Goal: Information Seeking & Learning: Learn about a topic

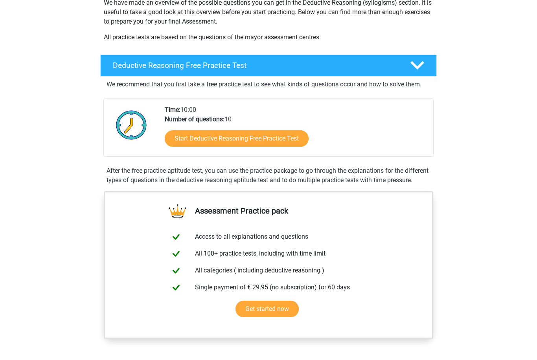
scroll to position [131, 0]
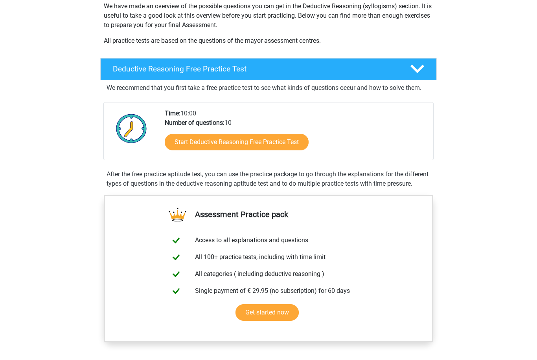
click at [295, 137] on link "Start Deductive Reasoning Free Practice Test" at bounding box center [237, 142] width 144 height 16
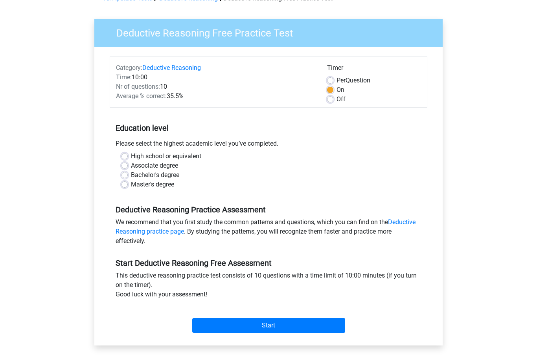
scroll to position [45, 0]
click at [169, 161] on label "High school or equivalent" at bounding box center [166, 156] width 70 height 9
click at [128, 160] on input "High school or equivalent" at bounding box center [124, 156] width 6 height 8
radio input "true"
click at [265, 323] on input "Start" at bounding box center [268, 326] width 153 height 15
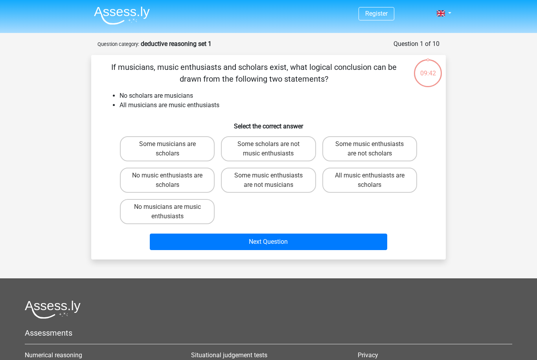
click at [200, 143] on label "Some musicians are scholars" at bounding box center [167, 148] width 95 height 25
click at [172, 144] on input "Some musicians are scholars" at bounding box center [169, 146] width 5 height 5
radio input "true"
click at [262, 240] on button "Next Question" at bounding box center [269, 242] width 238 height 16
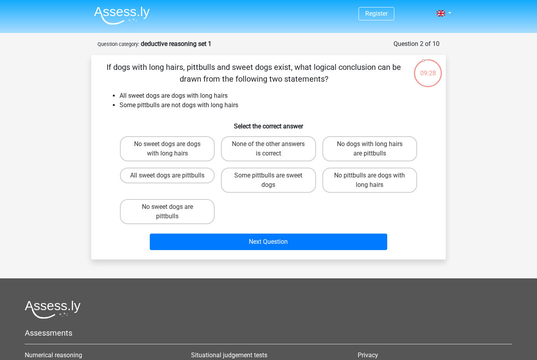
click at [371, 96] on li "All sweet dogs are dogs with long hairs" at bounding box center [275, 95] width 313 height 9
click at [389, 147] on label "No dogs with long hairs are pittbulls" at bounding box center [369, 148] width 95 height 25
click at [374, 147] on input "No dogs with long hairs are pittbulls" at bounding box center [371, 146] width 5 height 5
radio input "true"
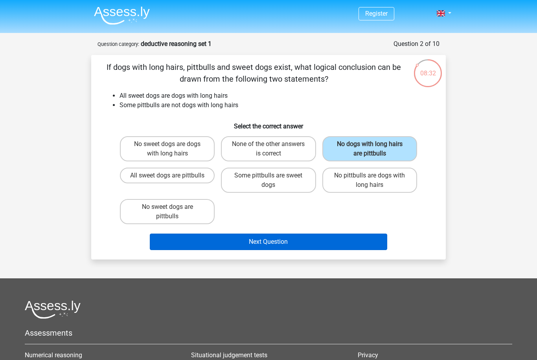
click at [347, 244] on button "Next Question" at bounding box center [269, 242] width 238 height 16
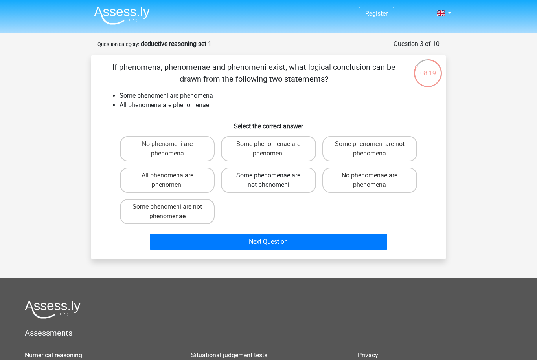
click at [277, 185] on label "Some phenomenae are not phenomeni" at bounding box center [268, 180] width 95 height 25
click at [273, 181] on input "Some phenomenae are not phenomeni" at bounding box center [270, 178] width 5 height 5
radio input "true"
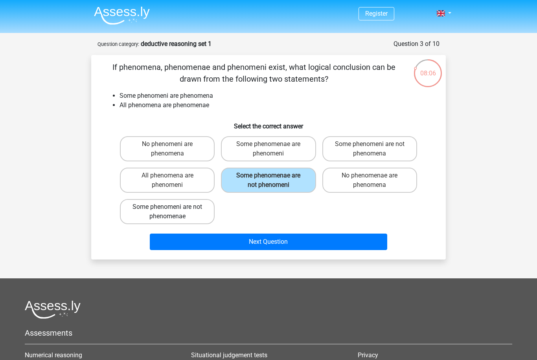
click at [188, 206] on label "Some phenomeni are not phenomenae" at bounding box center [167, 211] width 95 height 25
click at [172, 207] on input "Some phenomeni are not phenomenae" at bounding box center [169, 209] width 5 height 5
radio input "true"
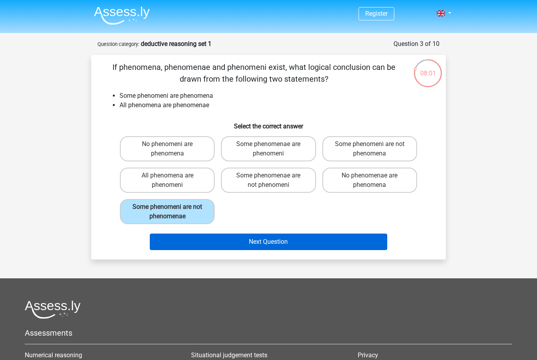
click at [239, 247] on button "Next Question" at bounding box center [269, 242] width 238 height 16
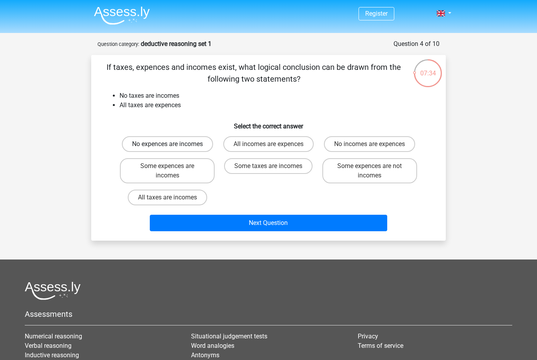
click at [204, 144] on label "No expences are incomes" at bounding box center [167, 144] width 91 height 16
click at [172, 144] on input "No expences are incomes" at bounding box center [169, 146] width 5 height 5
radio input "true"
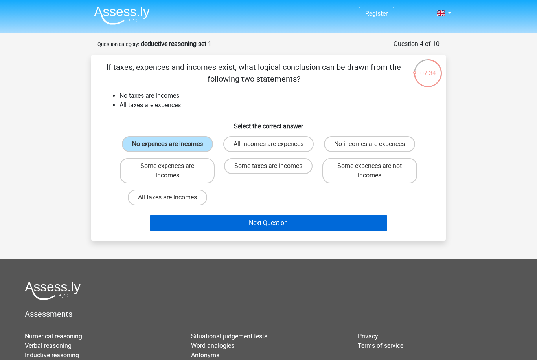
click at [251, 231] on button "Next Question" at bounding box center [269, 223] width 238 height 16
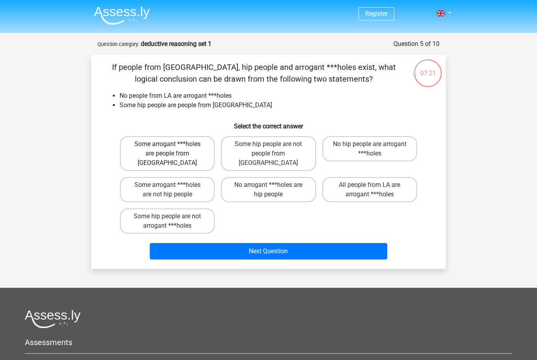
click at [192, 143] on label "Some arrogant ***holes are people from LA" at bounding box center [167, 153] width 95 height 35
click at [172, 144] on input "Some arrogant ***holes are people from LA" at bounding box center [169, 146] width 5 height 5
radio input "true"
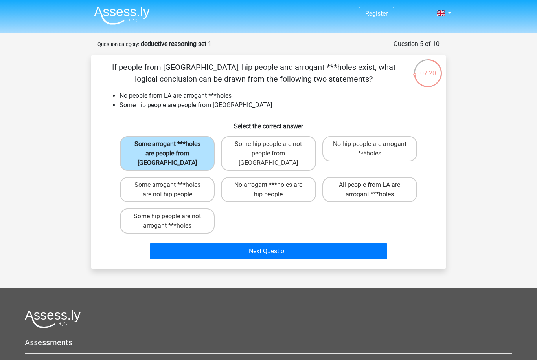
click at [244, 247] on button "Next Question" at bounding box center [269, 251] width 238 height 16
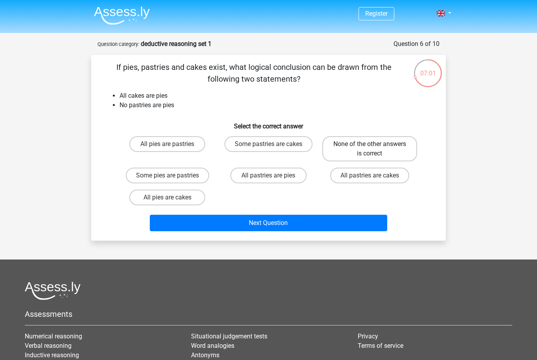
click at [361, 150] on label "None of the other answers is correct" at bounding box center [369, 148] width 95 height 25
click at [369, 149] on input "None of the other answers is correct" at bounding box center [371, 146] width 5 height 5
radio input "true"
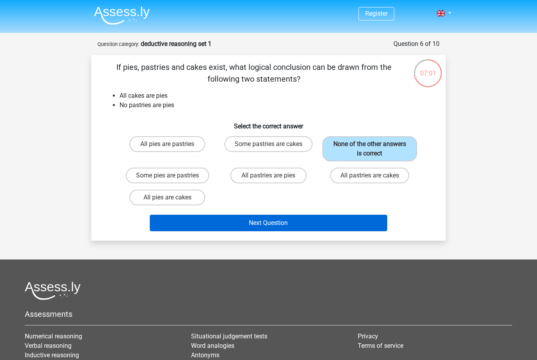
click at [301, 224] on button "Next Question" at bounding box center [269, 223] width 238 height 16
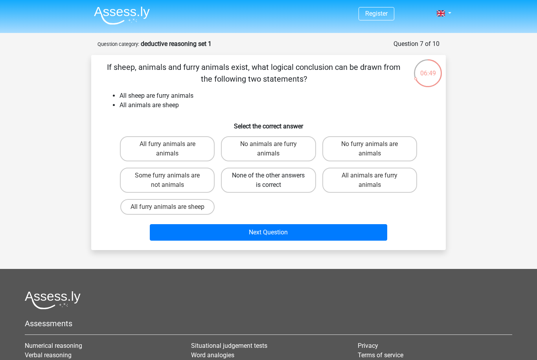
click at [267, 183] on label "None of the other answers is correct" at bounding box center [268, 180] width 95 height 25
click at [268, 181] on input "None of the other answers is correct" at bounding box center [270, 178] width 5 height 5
radio input "true"
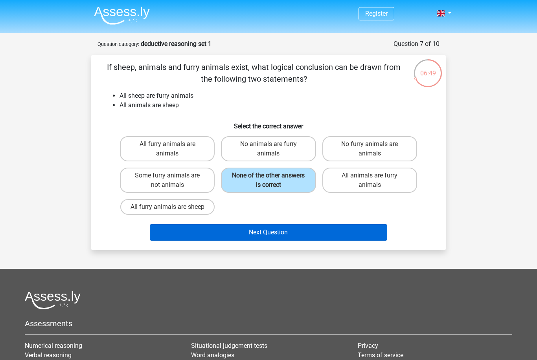
click at [267, 232] on button "Next Question" at bounding box center [269, 232] width 238 height 16
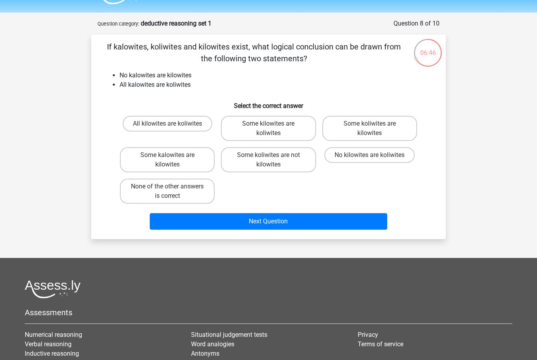
scroll to position [16, 0]
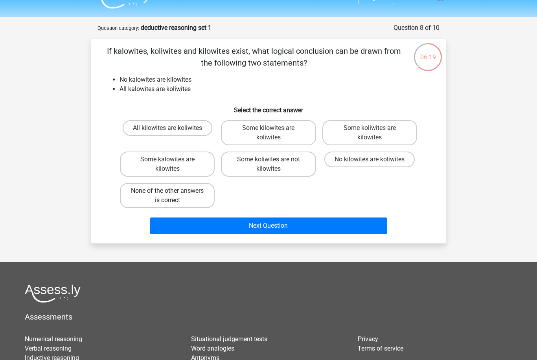
click at [199, 199] on label "None of the other answers is correct" at bounding box center [167, 195] width 95 height 25
click at [172, 196] on input "None of the other answers is correct" at bounding box center [169, 193] width 5 height 5
radio input "true"
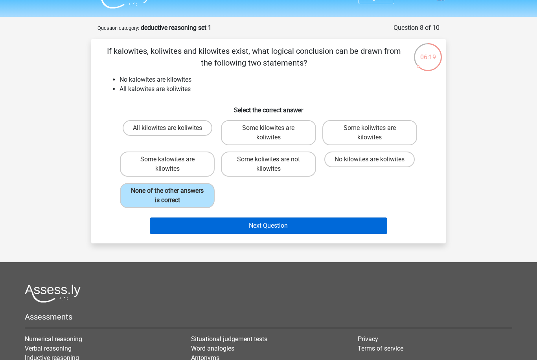
click at [319, 224] on button "Next Question" at bounding box center [269, 226] width 238 height 16
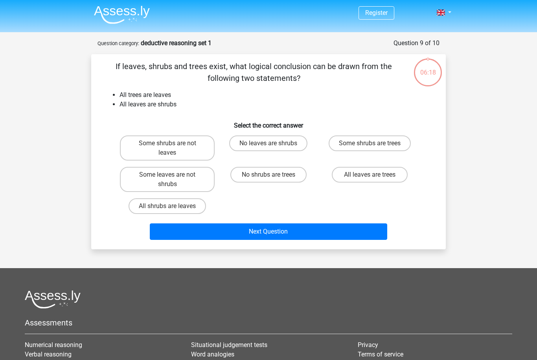
scroll to position [0, 0]
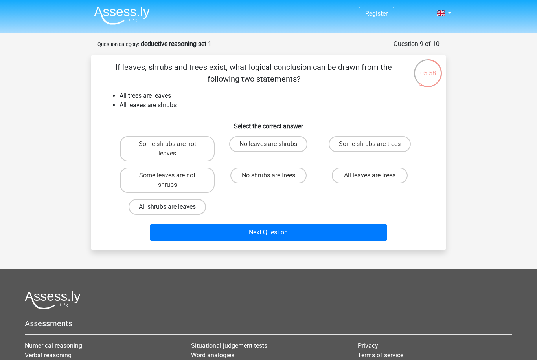
click at [185, 211] on label "All shrubs are leaves" at bounding box center [166, 207] width 77 height 16
click at [172, 211] on input "All shrubs are leaves" at bounding box center [169, 209] width 5 height 5
radio input "true"
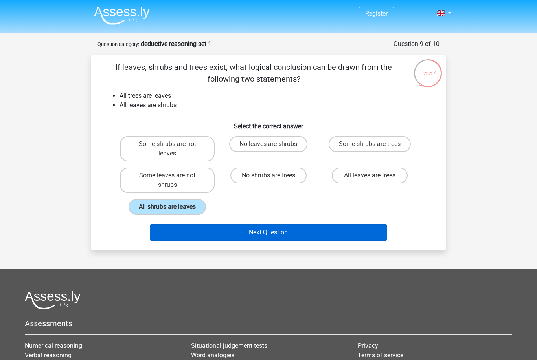
click at [209, 240] on button "Next Question" at bounding box center [269, 232] width 238 height 16
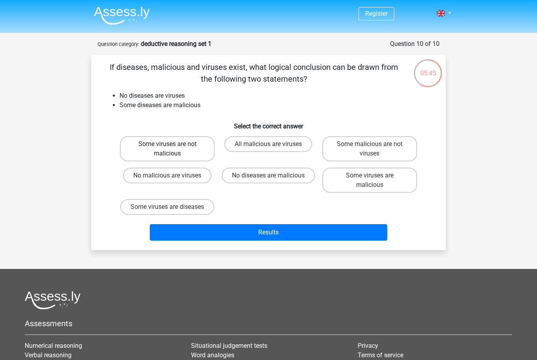
click at [204, 151] on label "Some viruses are not malicious" at bounding box center [167, 148] width 95 height 25
click at [172, 149] on input "Some viruses are not malicious" at bounding box center [169, 146] width 5 height 5
radio input "true"
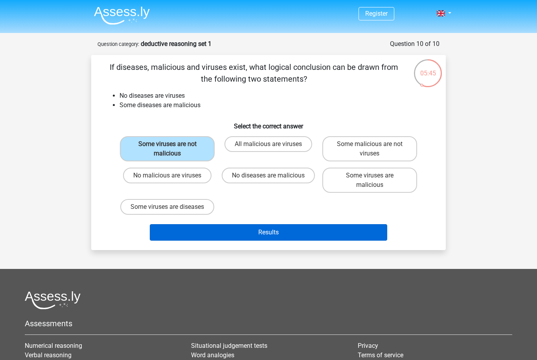
click at [222, 239] on button "Results" at bounding box center [269, 232] width 238 height 16
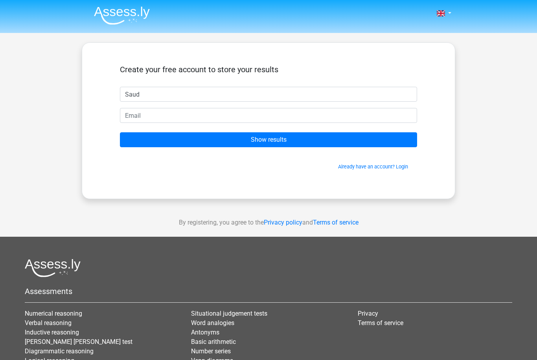
type input "Saud"
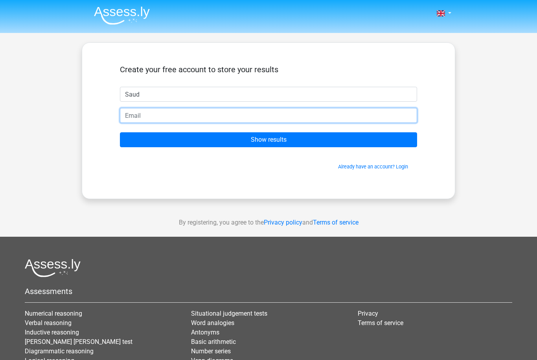
click at [289, 113] on input "email" at bounding box center [268, 115] width 297 height 15
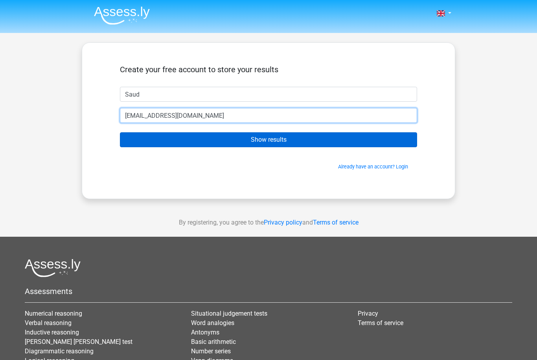
type input "15bsaobus24@b.alsahwa.edu.om"
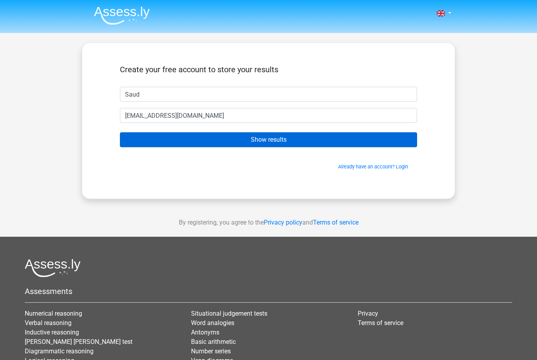
click at [337, 143] on input "Show results" at bounding box center [268, 139] width 297 height 15
